Goal: Task Accomplishment & Management: Complete application form

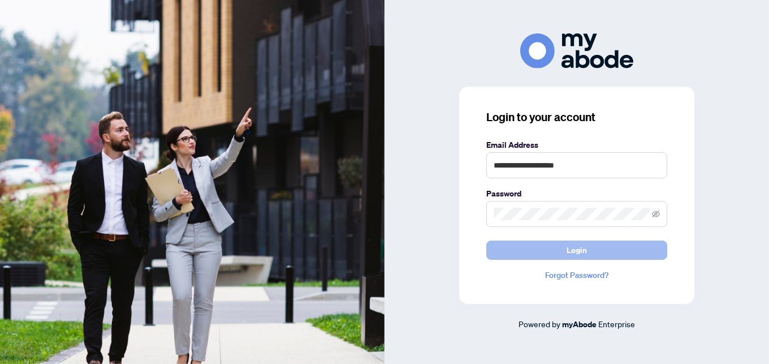
click at [573, 251] on span "Login" at bounding box center [577, 250] width 20 height 18
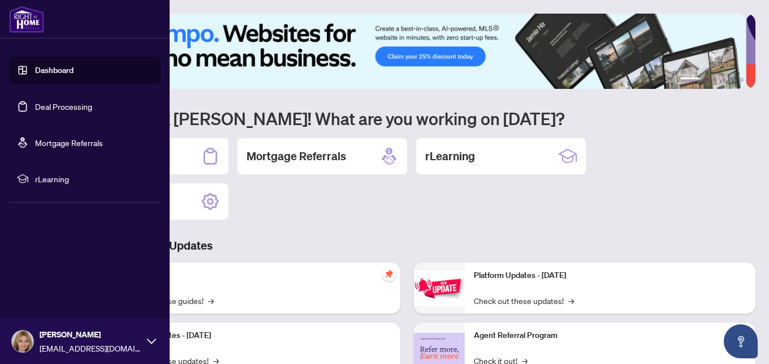
click at [46, 72] on link "Dashboard" at bounding box center [54, 70] width 38 height 10
click at [65, 103] on link "Deal Processing" at bounding box center [63, 106] width 57 height 10
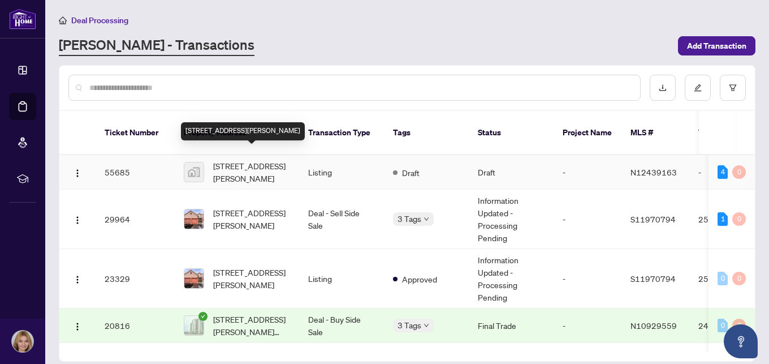
click at [250, 159] on span "520 Steeles Avenue West #814, Vaughan, ON, Canada" at bounding box center [251, 171] width 77 height 25
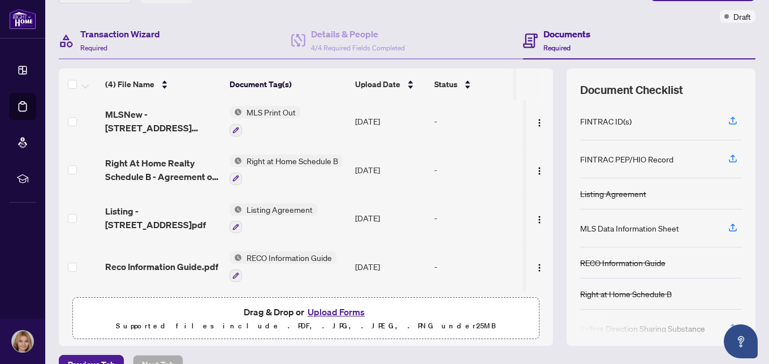
scroll to position [110, 0]
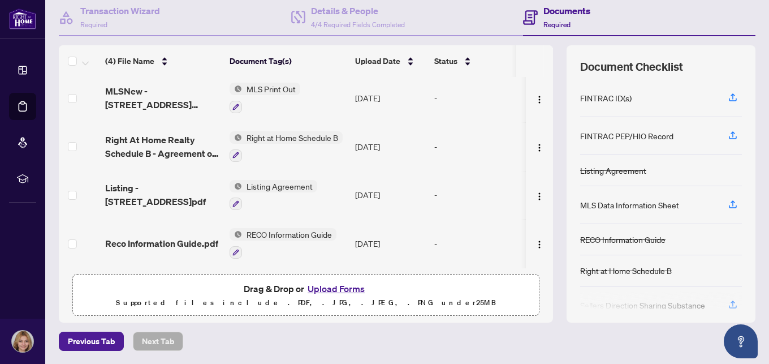
click at [340, 289] on button "Upload Forms" at bounding box center [336, 288] width 64 height 15
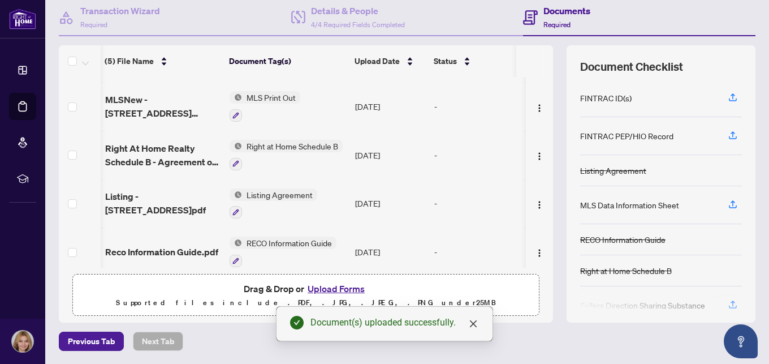
scroll to position [0, 1]
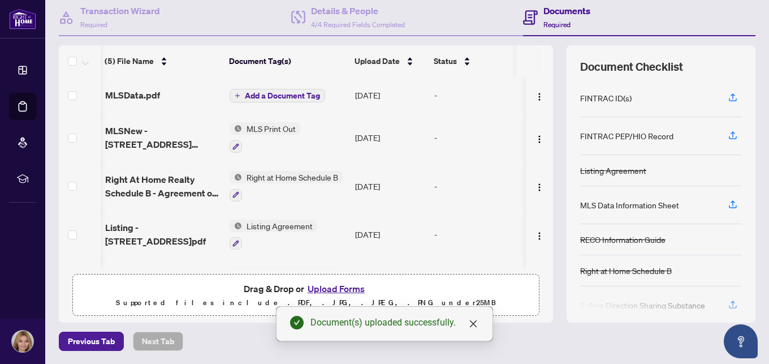
click at [282, 96] on span "Add a Document Tag" at bounding box center [282, 96] width 75 height 8
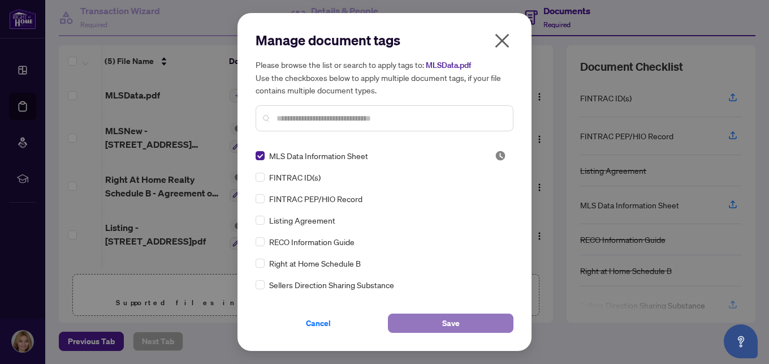
click at [460, 321] on button "Save" at bounding box center [451, 322] width 126 height 19
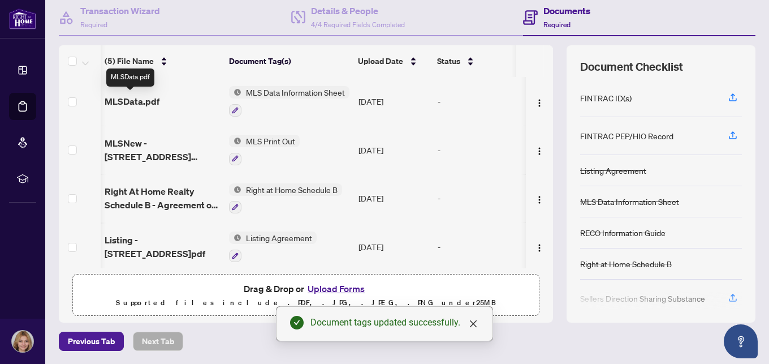
click at [142, 98] on span "MLSData.pdf" at bounding box center [132, 101] width 55 height 14
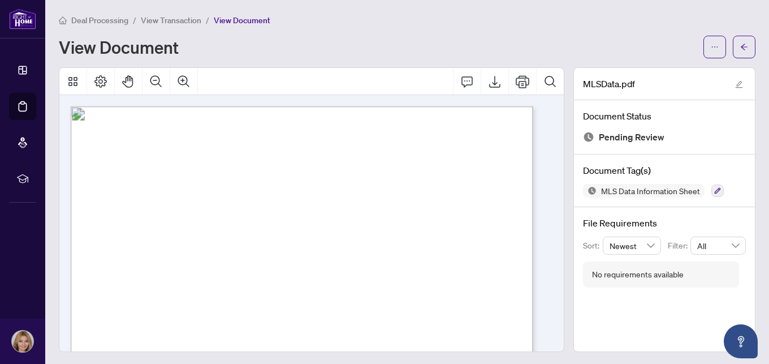
click at [164, 20] on span "View Transaction" at bounding box center [171, 20] width 61 height 10
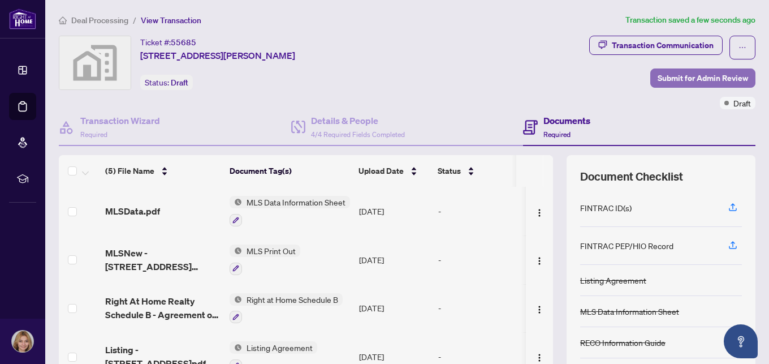
click at [660, 77] on span "Submit for Admin Review" at bounding box center [703, 78] width 90 height 18
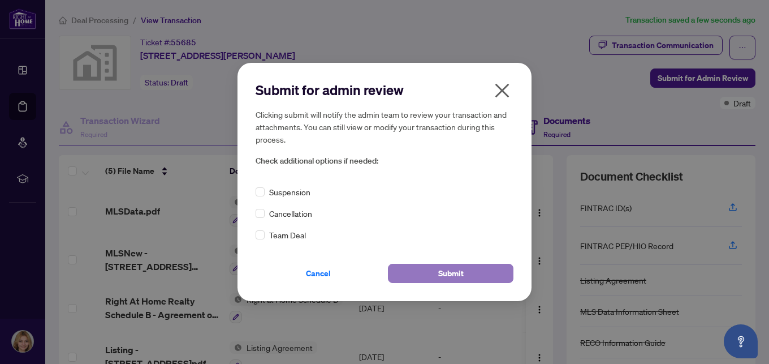
click at [432, 274] on button "Submit" at bounding box center [451, 273] width 126 height 19
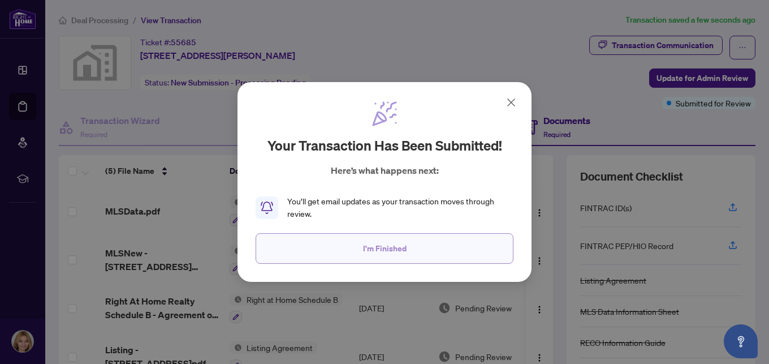
click at [421, 247] on button "I'm Finished" at bounding box center [385, 248] width 258 height 31
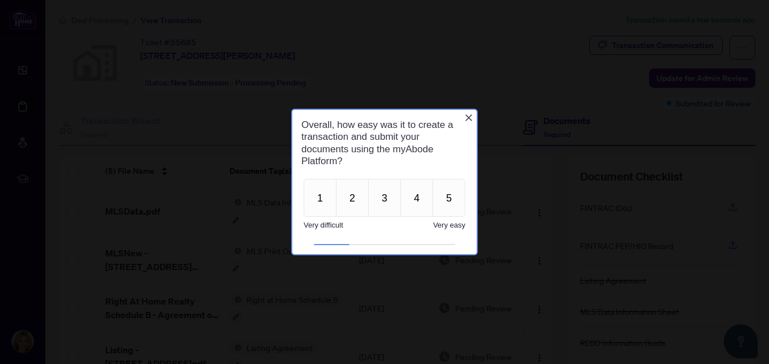
click at [470, 120] on icon "Close button" at bounding box center [468, 117] width 9 height 9
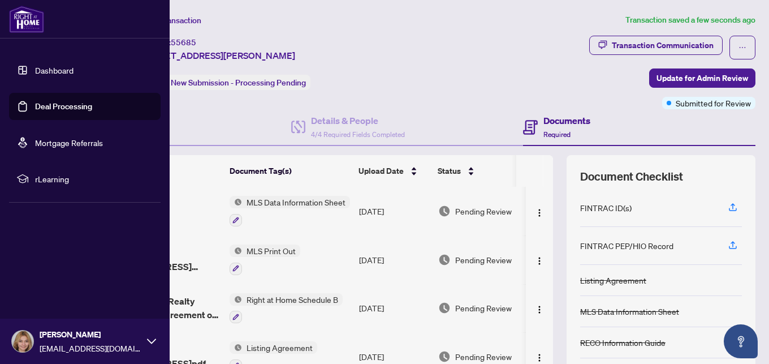
click at [35, 69] on link "Dashboard" at bounding box center [54, 70] width 38 height 10
